Goal: Communication & Community: Share content

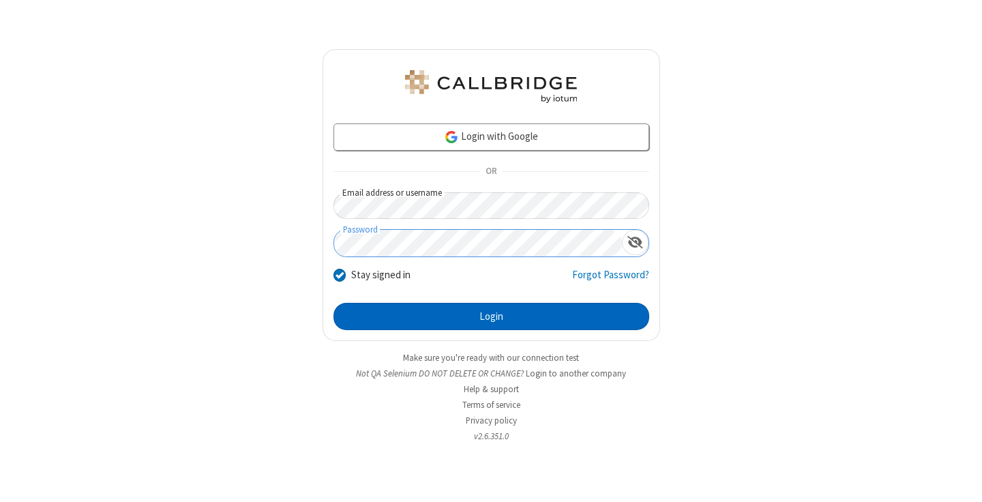
click at [491, 316] on button "Login" at bounding box center [491, 316] width 316 height 27
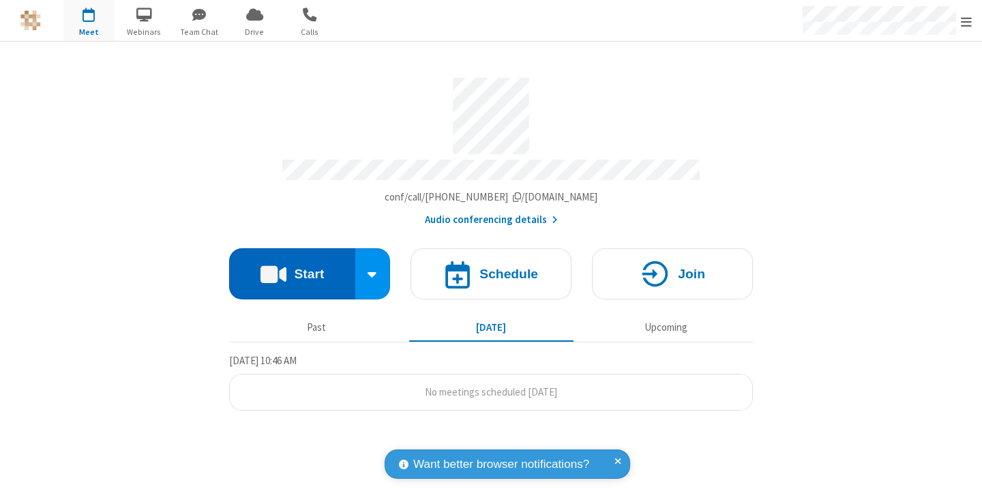
click at [292, 267] on button "Start" at bounding box center [292, 273] width 126 height 51
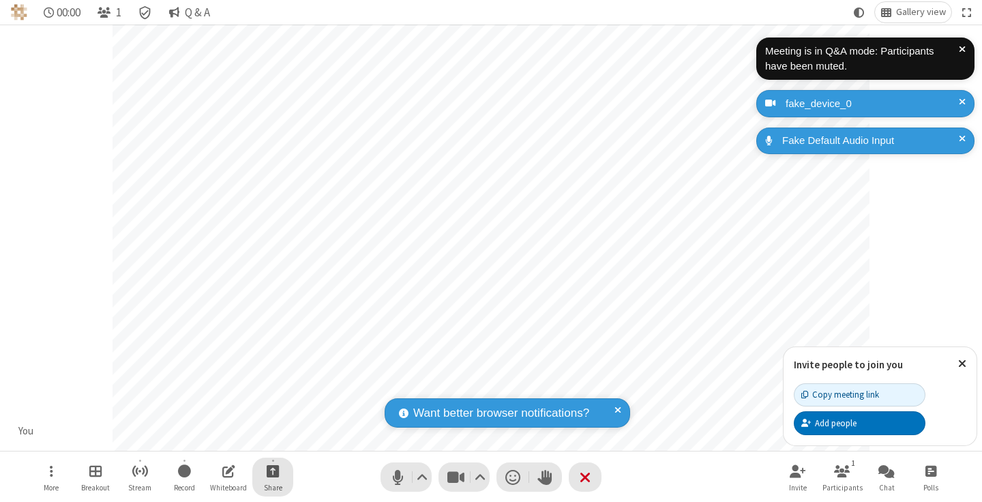
click at [273, 471] on span "Start sharing" at bounding box center [273, 470] width 13 height 17
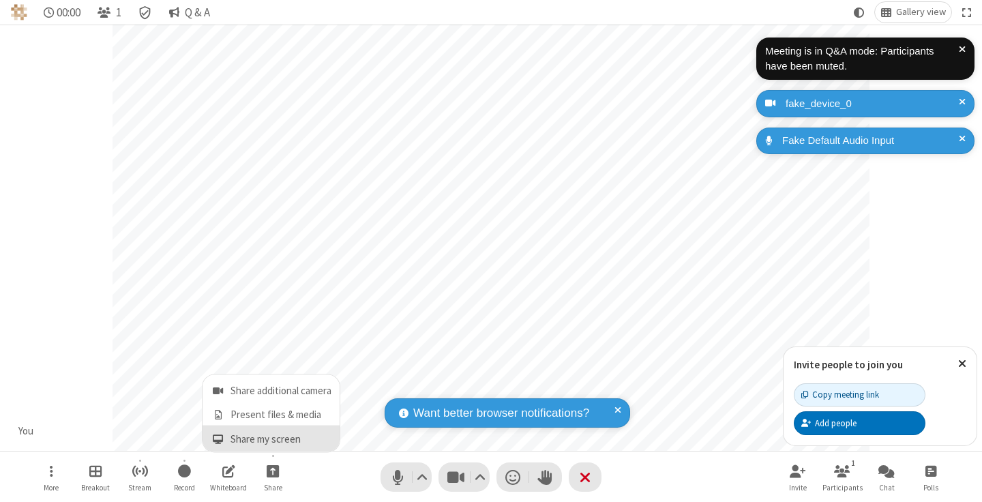
click at [218, 438] on span "Share my screen" at bounding box center [218, 439] width 16 height 12
